Goal: Find specific page/section: Find specific page/section

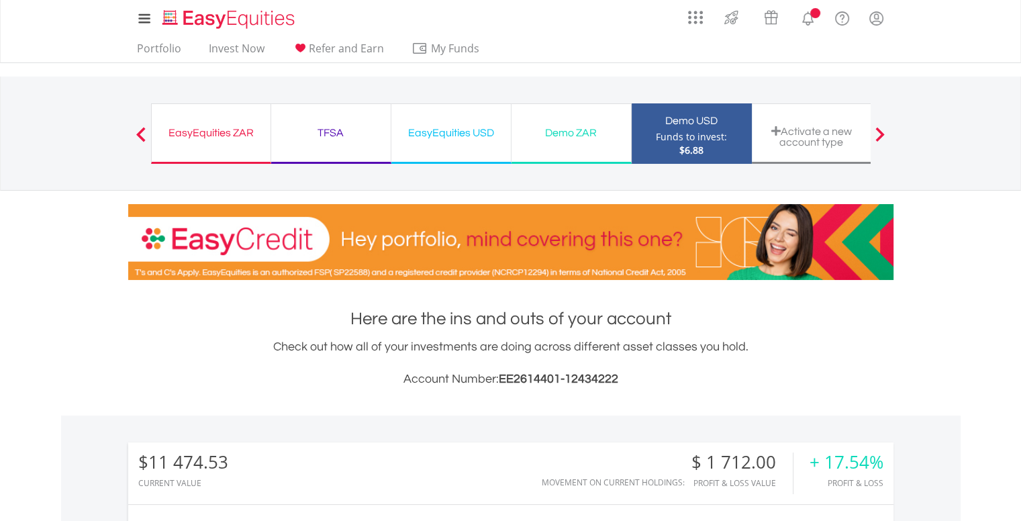
scroll to position [129, 255]
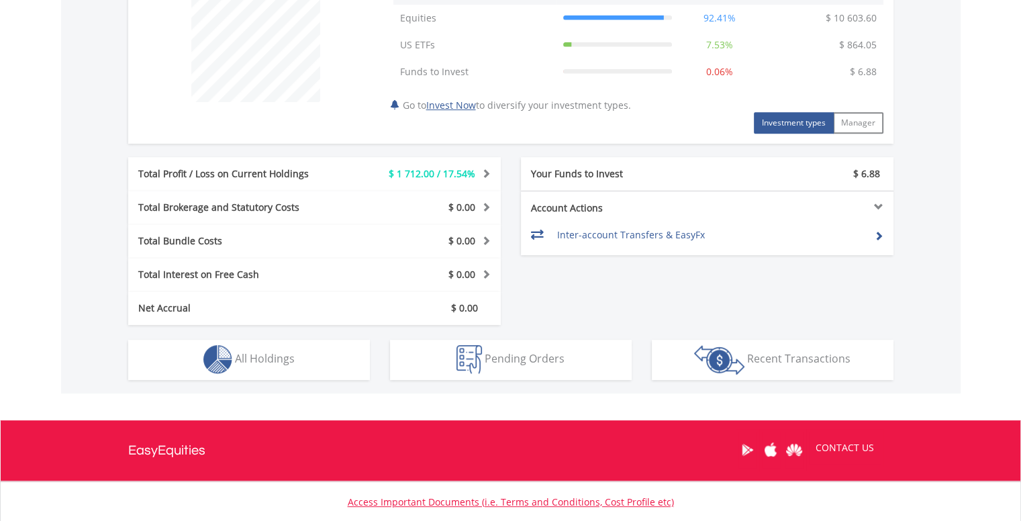
scroll to position [564, 0]
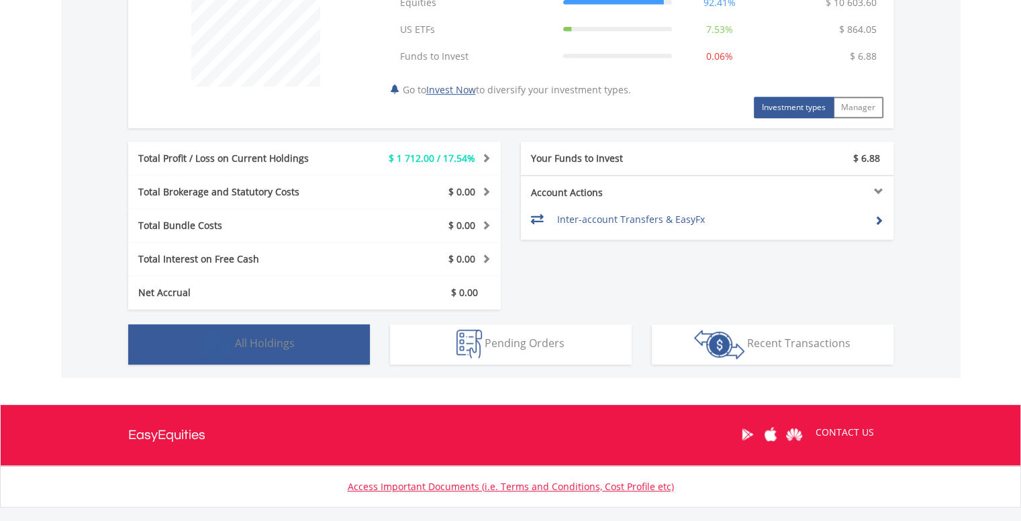
click at [169, 352] on button "Holdings All Holdings" at bounding box center [249, 344] width 242 height 40
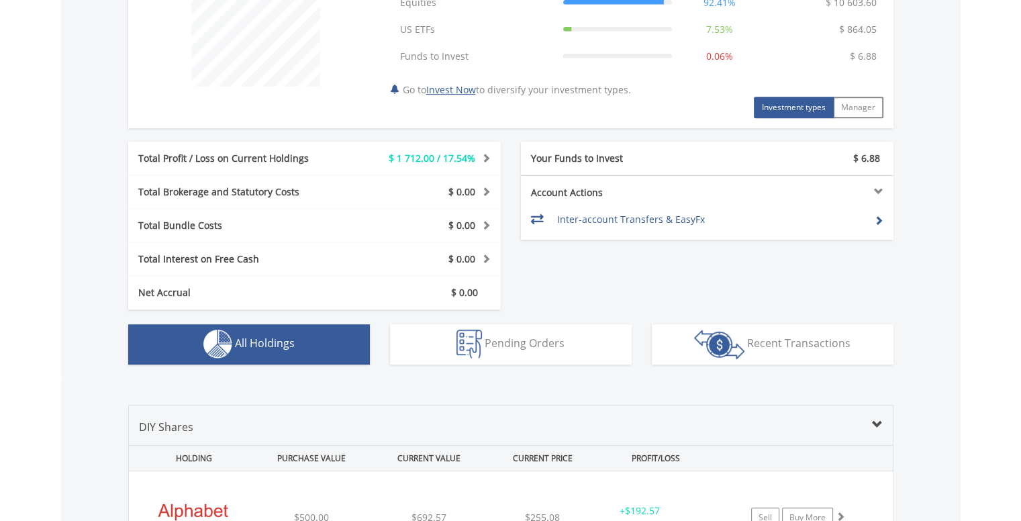
scroll to position [968, 0]
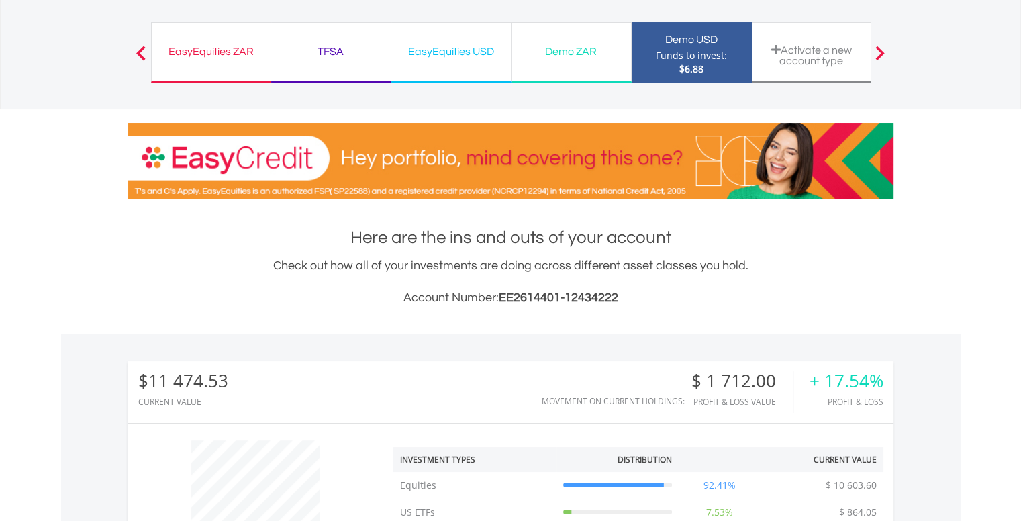
scroll to position [54, 0]
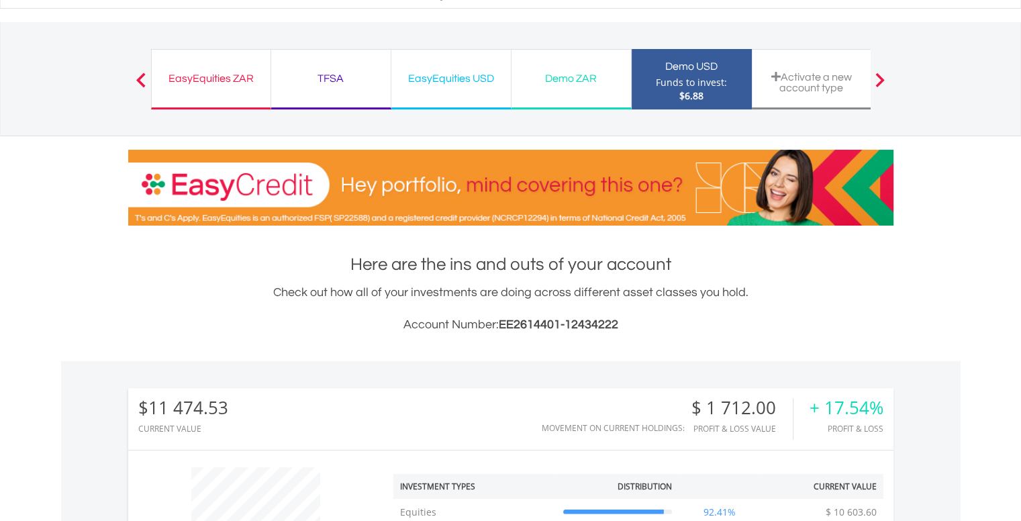
click at [556, 66] on div "Demo ZAR Funds to invest: $6.88" at bounding box center [572, 79] width 120 height 60
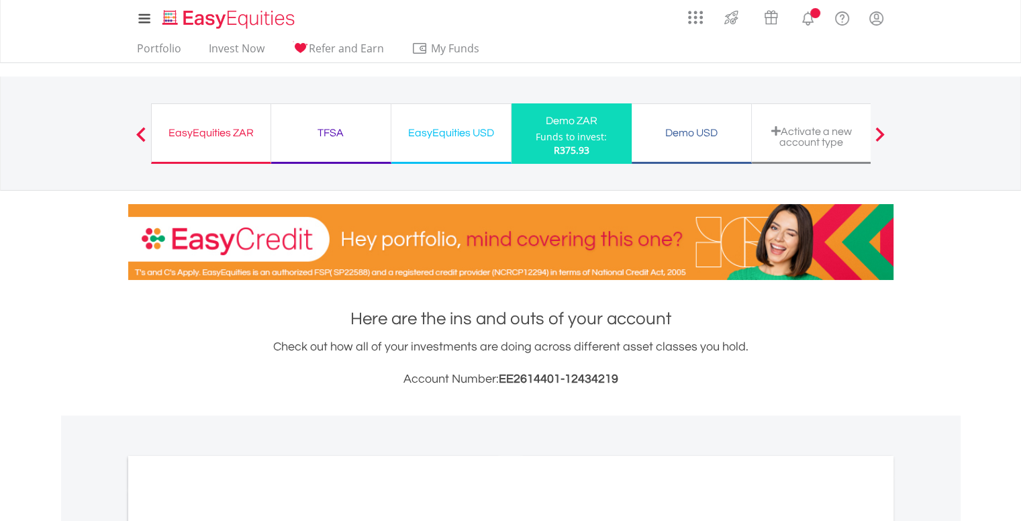
click at [30, 365] on body "My Investments Invest Now New Listings Sell My Recurring Investments Pending Or…" at bounding box center [510, 482] width 1021 height 965
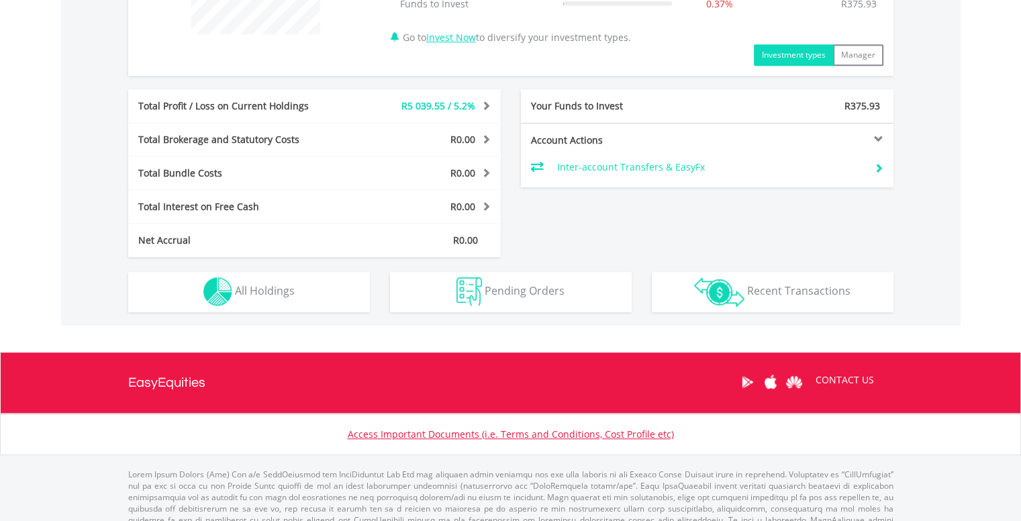
scroll to position [618, 0]
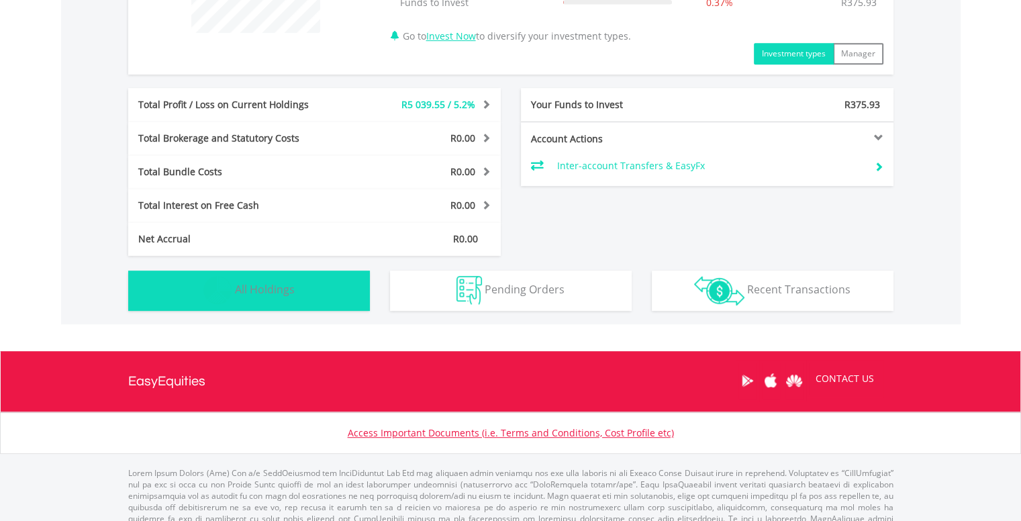
click at [228, 275] on button "Holdings All Holdings" at bounding box center [249, 291] width 242 height 40
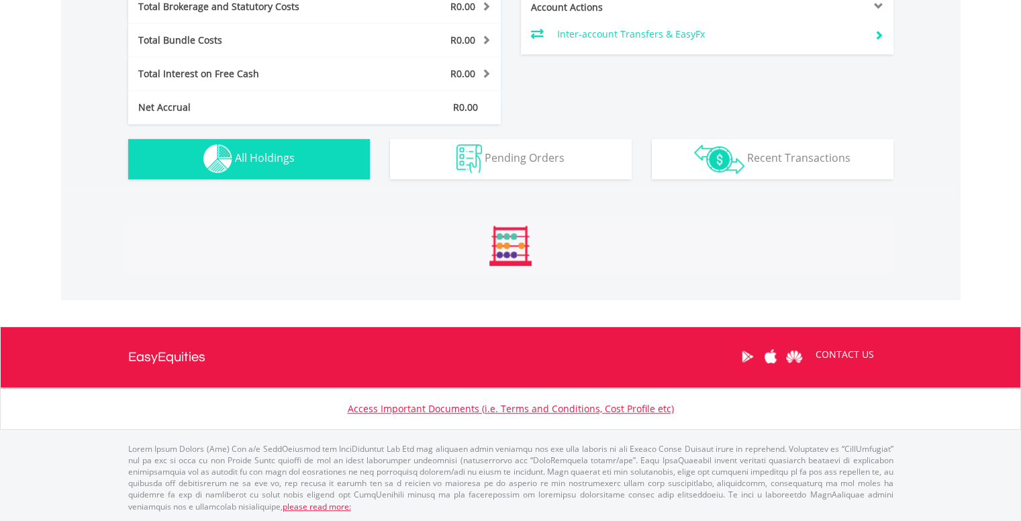
scroll to position [968, 0]
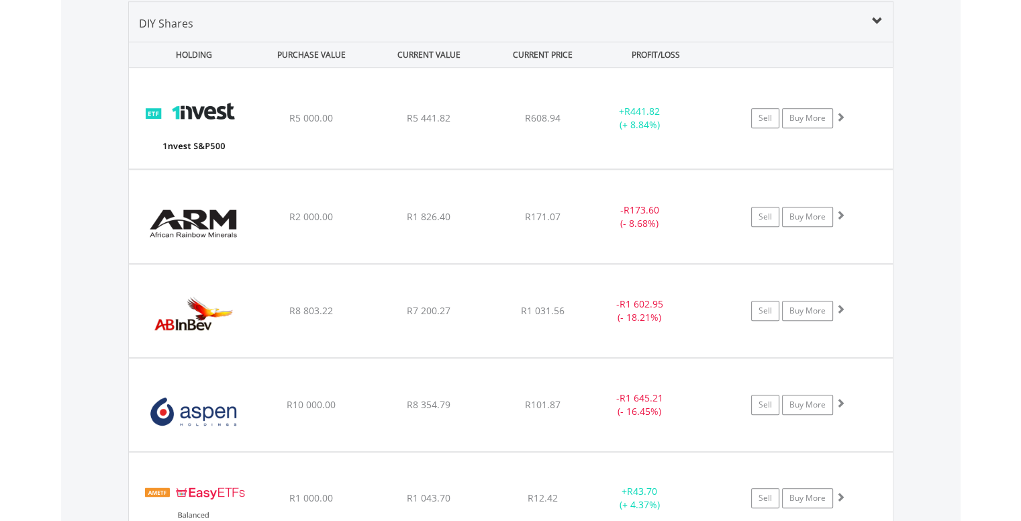
click at [43, 314] on body "My Investments Invest Now New Listings Sell My Recurring Investments Pending Or…" at bounding box center [510, 442] width 1021 height 2821
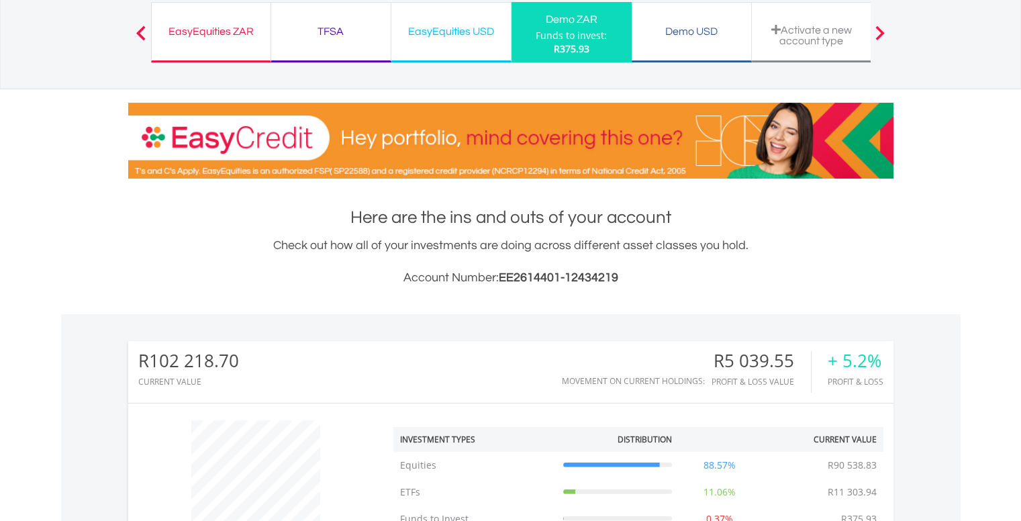
scroll to position [0, 0]
